Goal: Check status: Check status

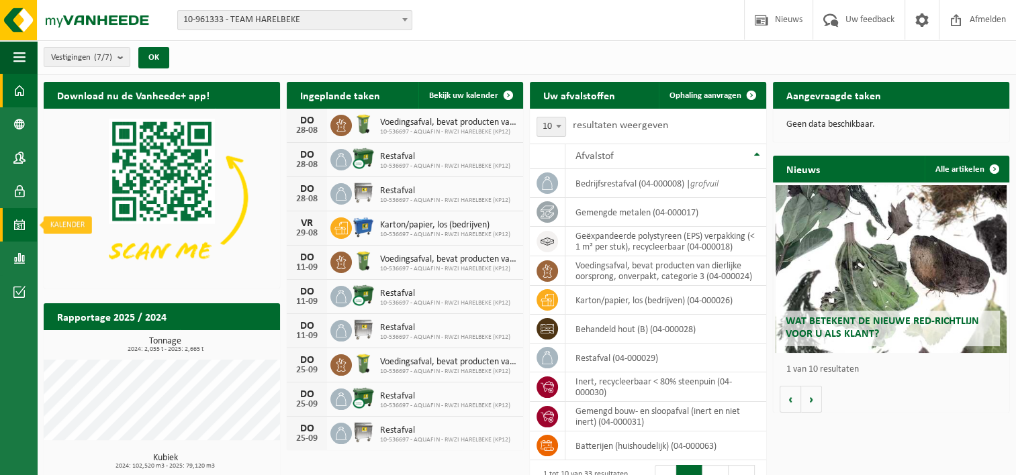
click at [20, 226] on span at bounding box center [19, 225] width 12 height 34
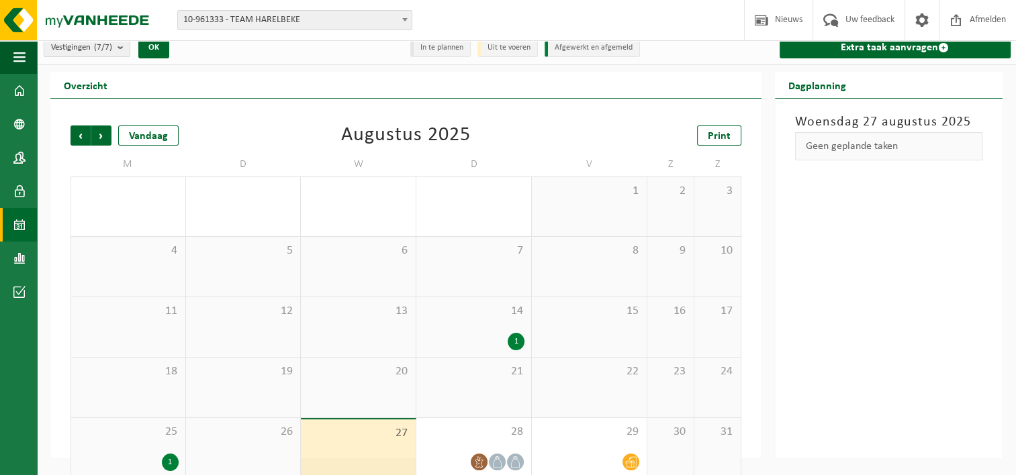
scroll to position [26, 0]
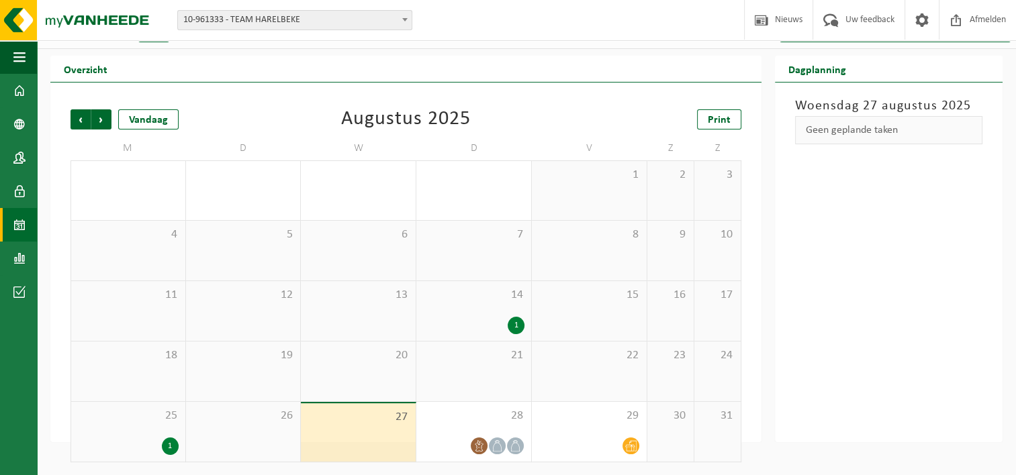
click at [171, 443] on div "1" at bounding box center [170, 446] width 17 height 17
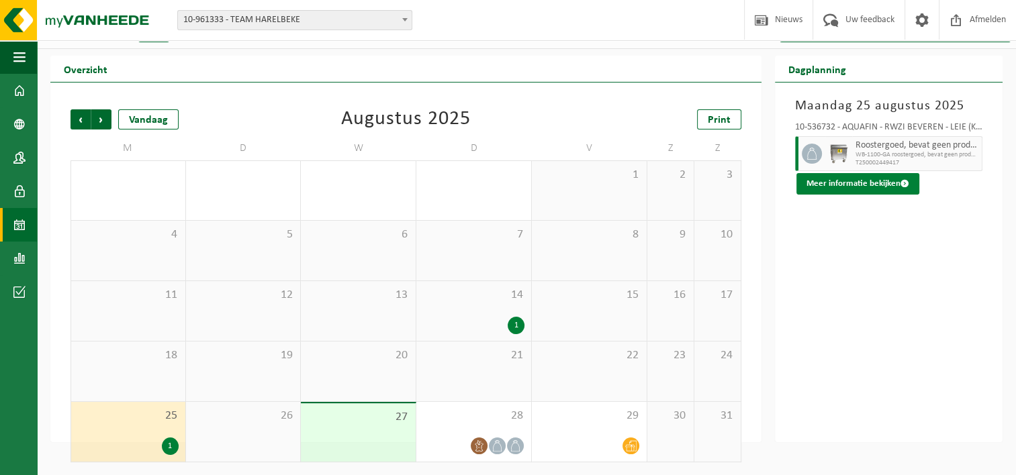
click at [833, 181] on button "Meer informatie bekijken" at bounding box center [857, 183] width 123 height 21
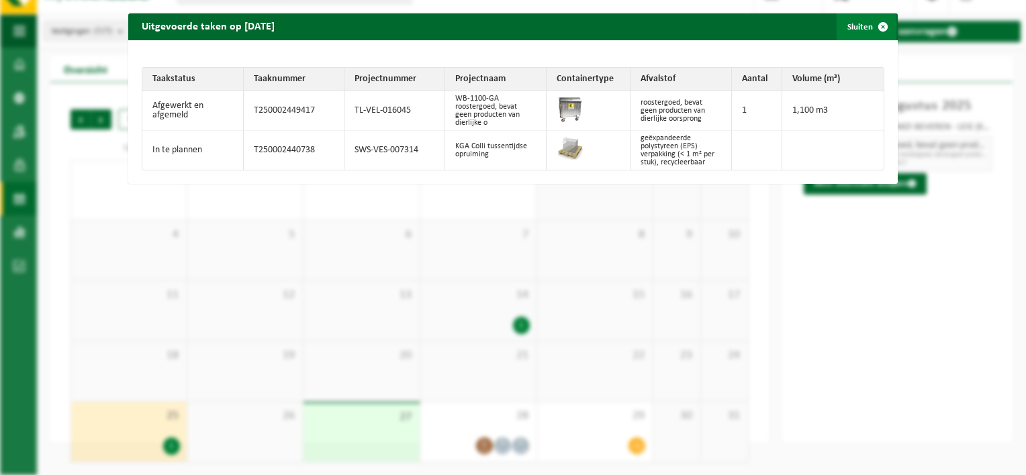
click at [878, 26] on span "button" at bounding box center [883, 26] width 27 height 27
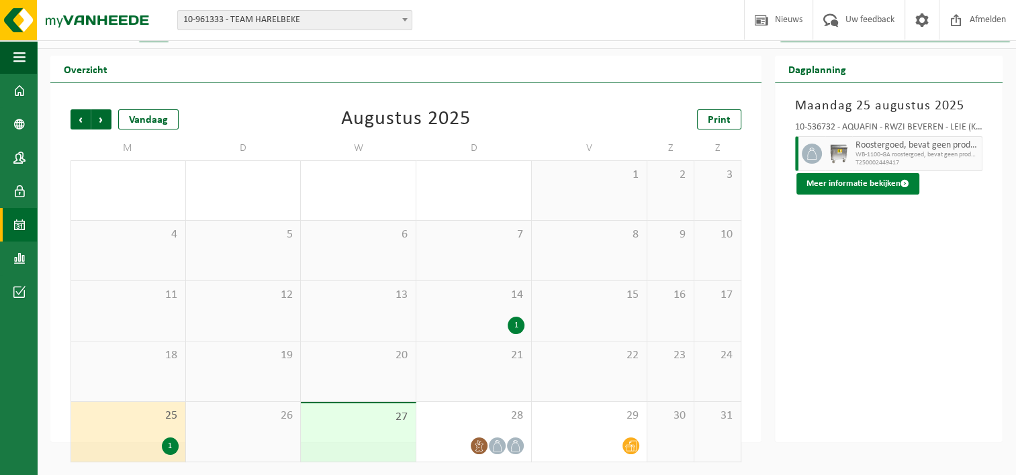
click at [901, 180] on span at bounding box center [905, 183] width 9 height 9
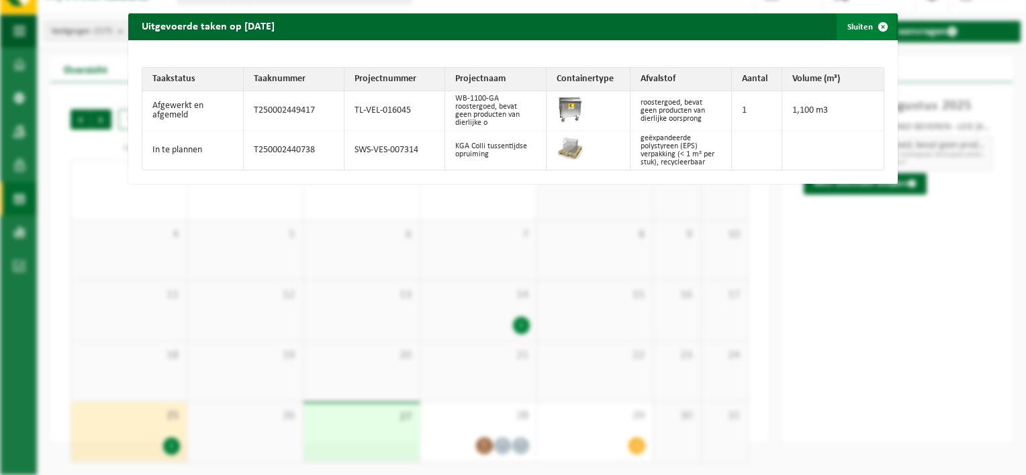
click at [874, 24] on span "button" at bounding box center [883, 26] width 27 height 27
